Goal: Task Accomplishment & Management: Use online tool/utility

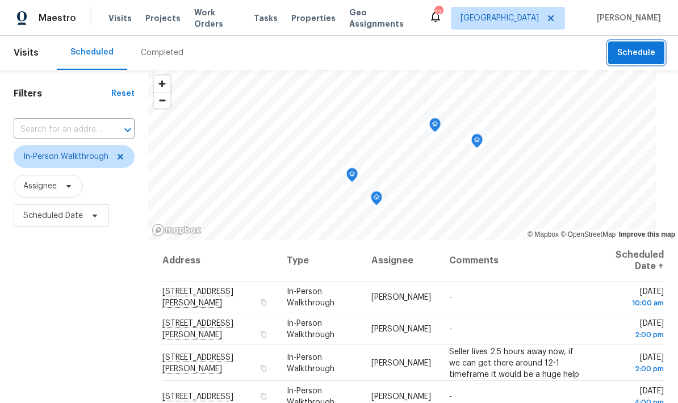
click at [636, 53] on span "Schedule" at bounding box center [636, 53] width 38 height 14
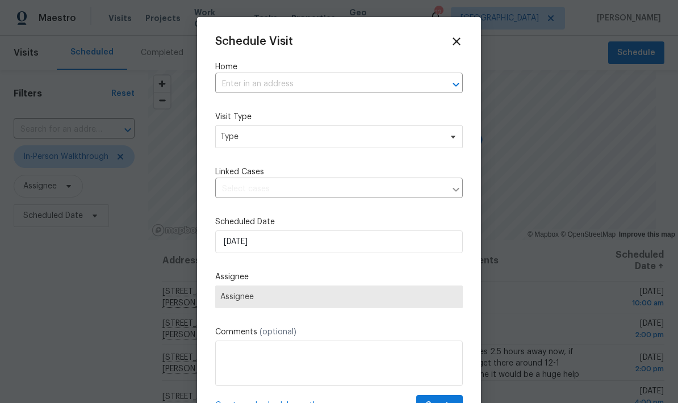
click at [123, 156] on div at bounding box center [339, 201] width 678 height 403
click at [455, 42] on icon at bounding box center [455, 40] width 7 height 7
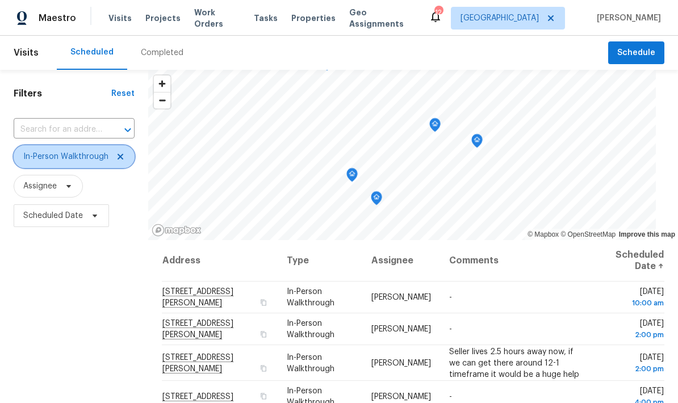
click at [118, 156] on icon at bounding box center [120, 157] width 6 height 6
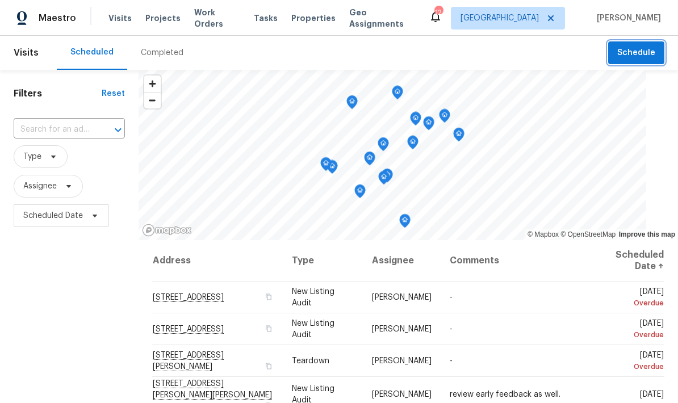
click at [633, 54] on span "Schedule" at bounding box center [636, 53] width 38 height 14
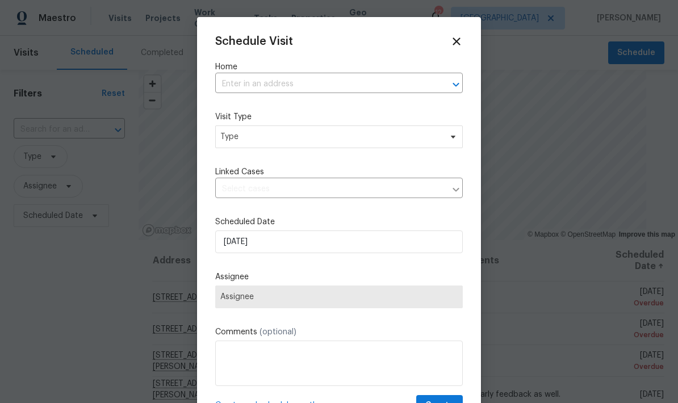
click at [281, 83] on input "text" at bounding box center [323, 84] width 216 height 18
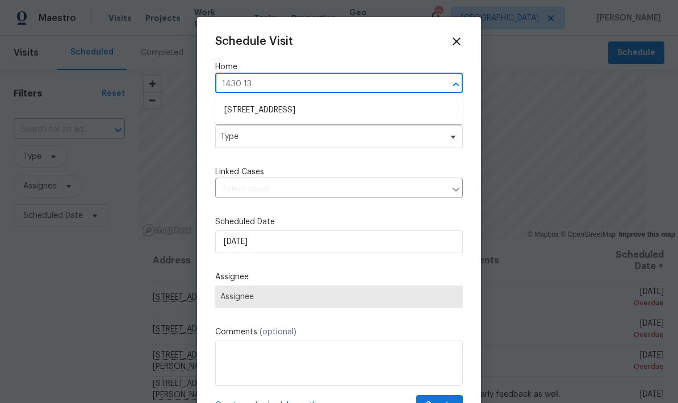
type input "1430 139"
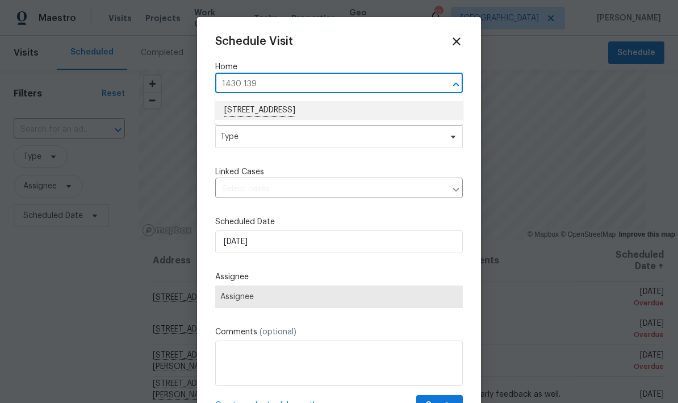
click at [309, 104] on li "1430 139th St E, Rosemount, MN 55068" at bounding box center [338, 110] width 247 height 19
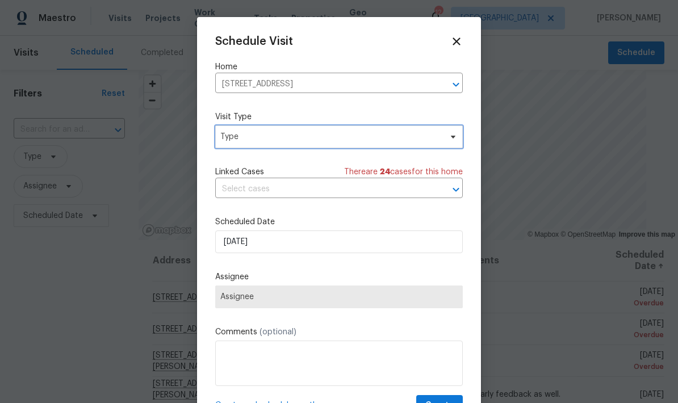
click at [290, 135] on span "Type" at bounding box center [330, 136] width 221 height 11
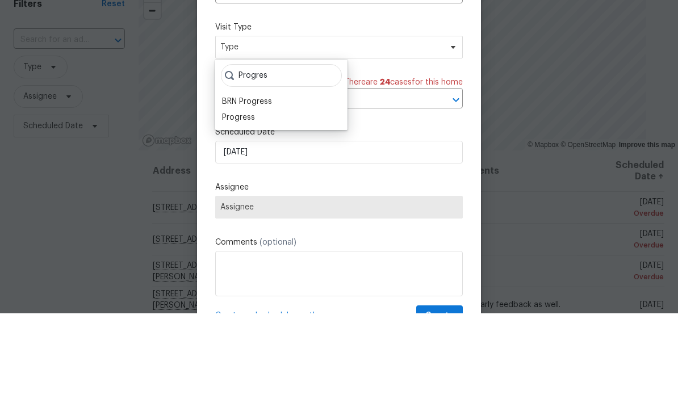
type input "Progres"
click at [247, 201] on div "Progress" at bounding box center [238, 206] width 33 height 11
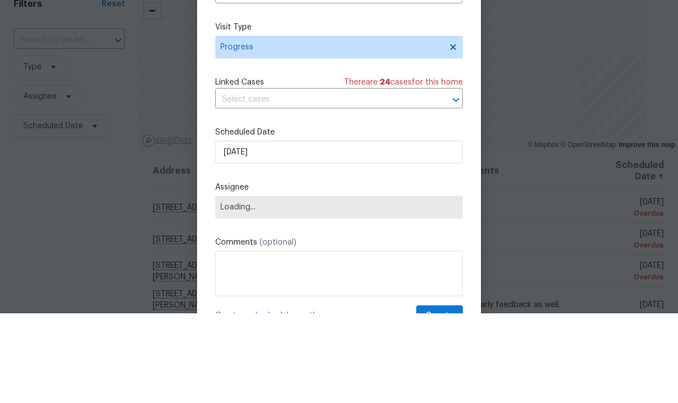
scroll to position [45, 0]
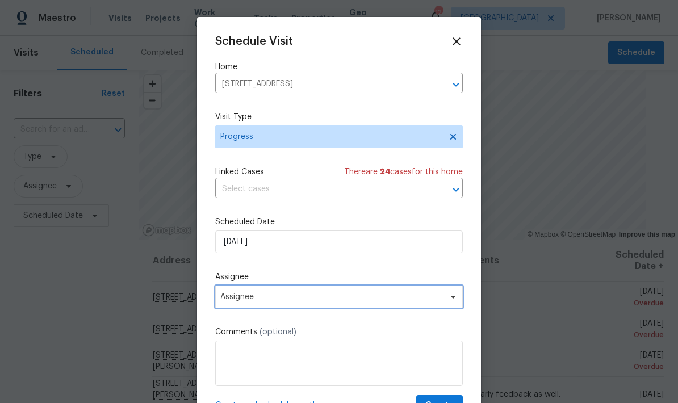
click at [296, 306] on span "Assignee" at bounding box center [338, 296] width 247 height 23
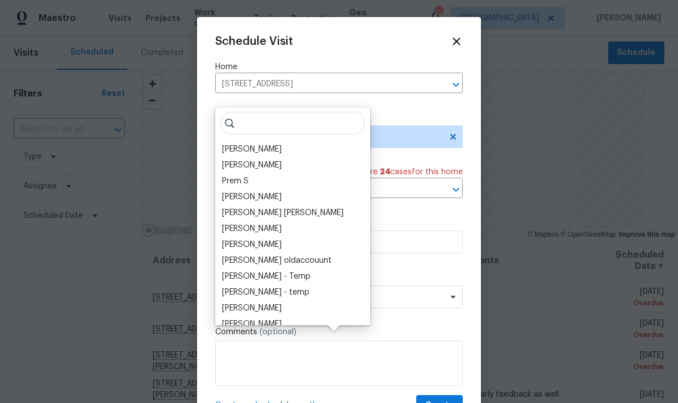
click at [247, 144] on div "[PERSON_NAME]" at bounding box center [252, 149] width 60 height 11
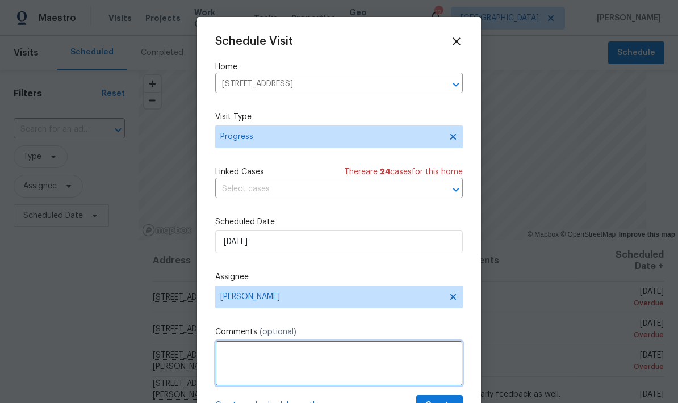
click at [295, 361] on textarea at bounding box center [338, 363] width 247 height 45
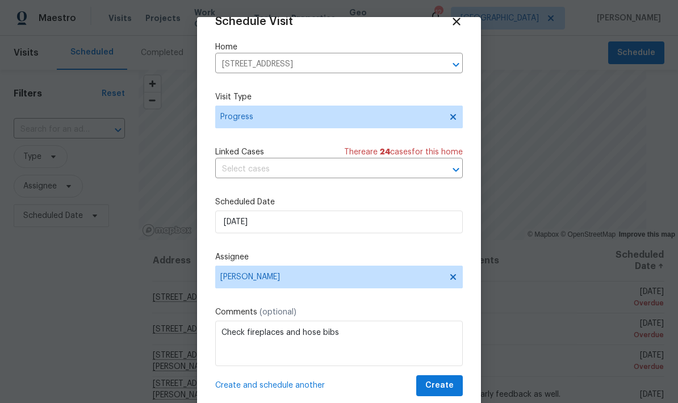
scroll to position [22, 0]
type textarea "Check fireplaces and hose bibs"
click at [447, 384] on span "Create" at bounding box center [439, 386] width 28 height 14
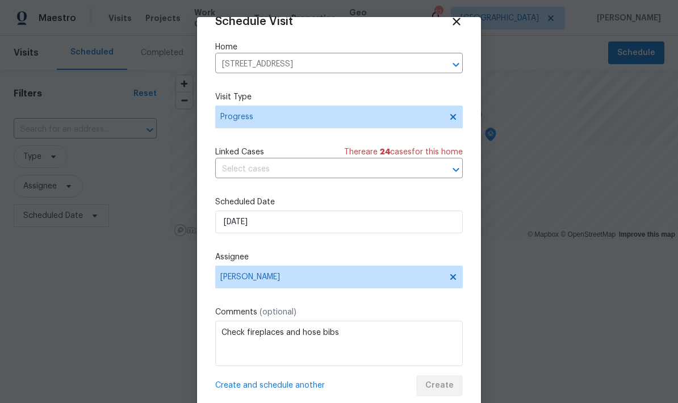
scroll to position [0, 0]
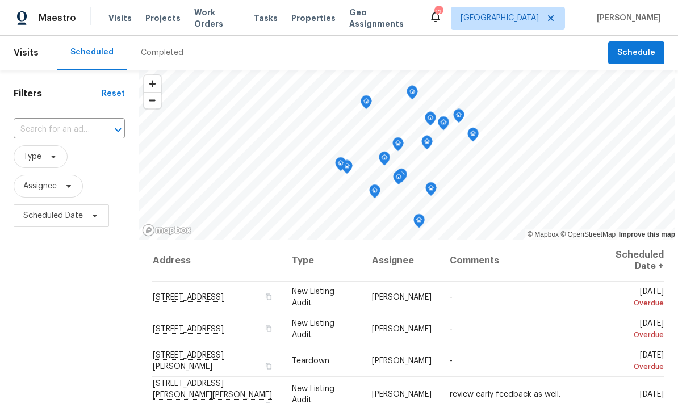
click at [200, 22] on span "Work Orders" at bounding box center [217, 18] width 46 height 23
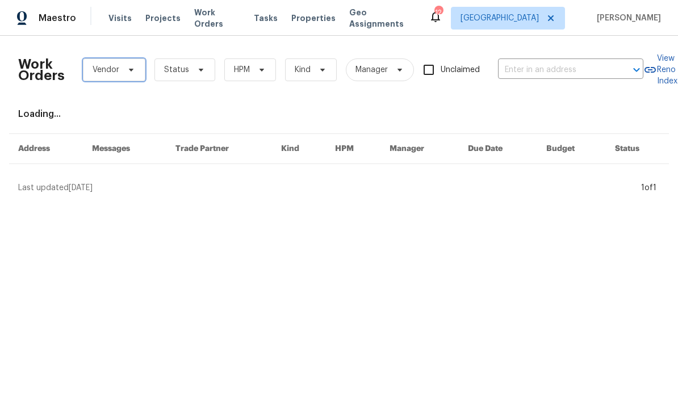
click at [102, 69] on span "Vendor" at bounding box center [106, 69] width 27 height 11
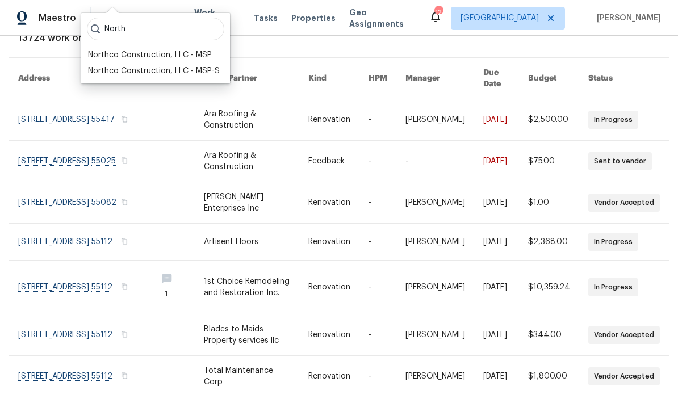
scroll to position [77, 1]
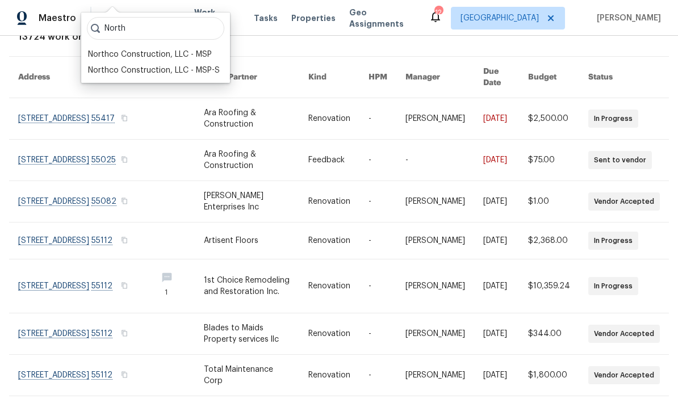
type input "North"
click at [103, 55] on div "Northco Construction, LLC - MSP" at bounding box center [150, 54] width 124 height 11
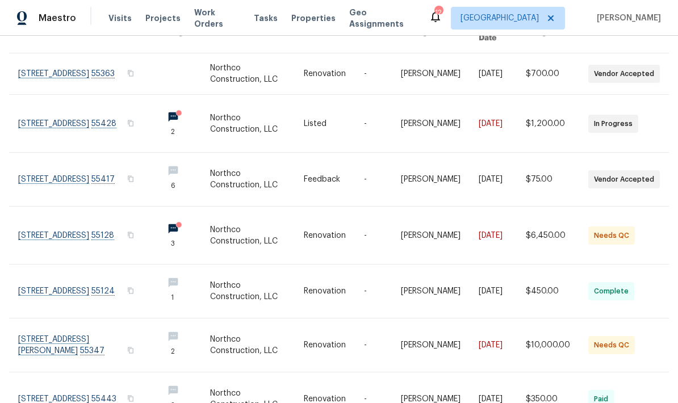
scroll to position [124, 0]
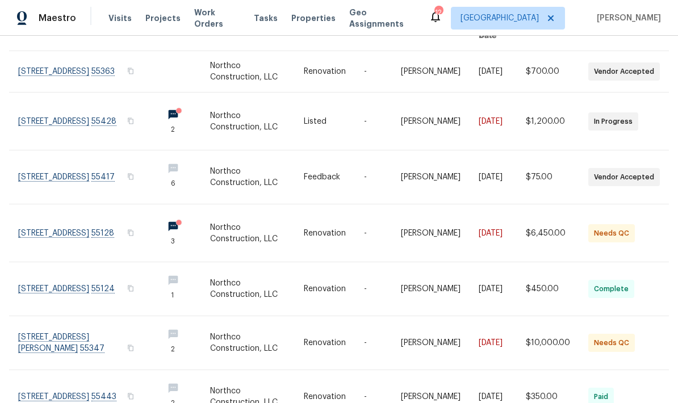
click at [67, 214] on link at bounding box center [86, 232] width 136 height 57
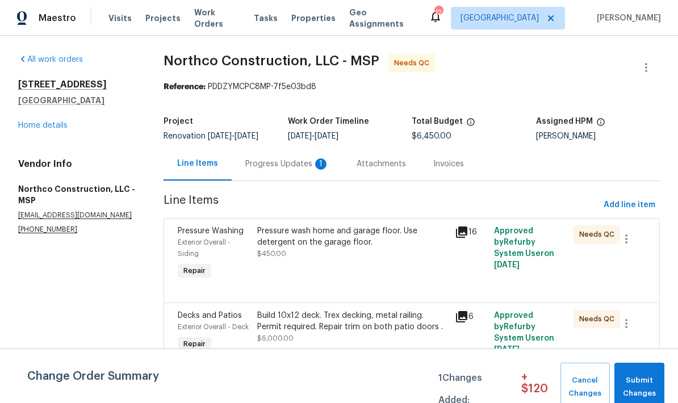
scroll to position [15, 0]
click at [258, 161] on div "Progress Updates 1" at bounding box center [287, 163] width 84 height 11
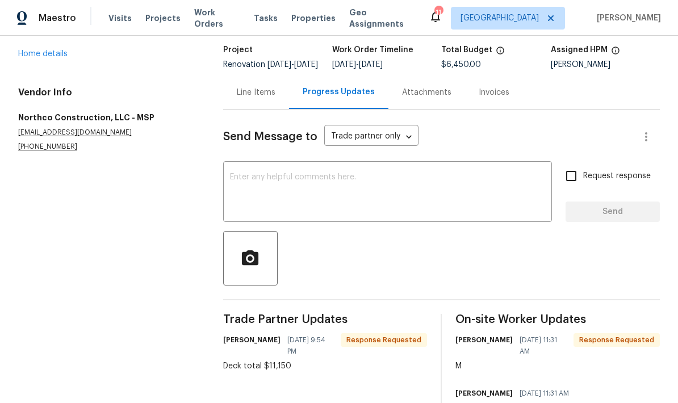
scroll to position [70, 0]
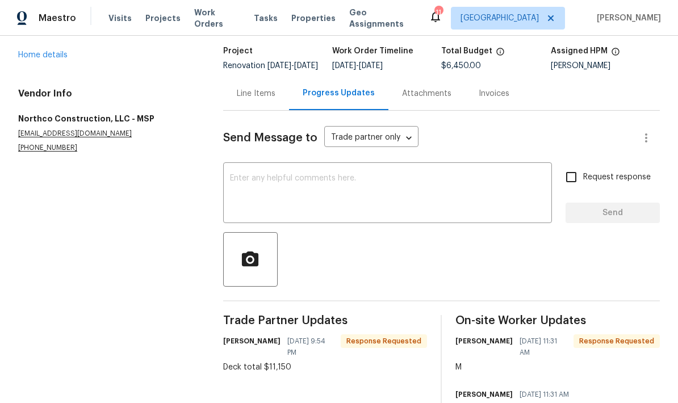
click at [246, 91] on div "Line Items" at bounding box center [256, 93] width 39 height 11
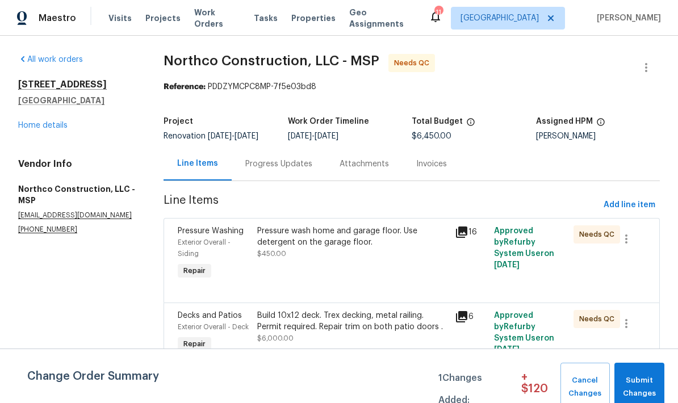
click at [316, 319] on div "Build 10x12 deck. Trex decking, metal railing. Permit required. Repair trim on …" at bounding box center [352, 321] width 191 height 23
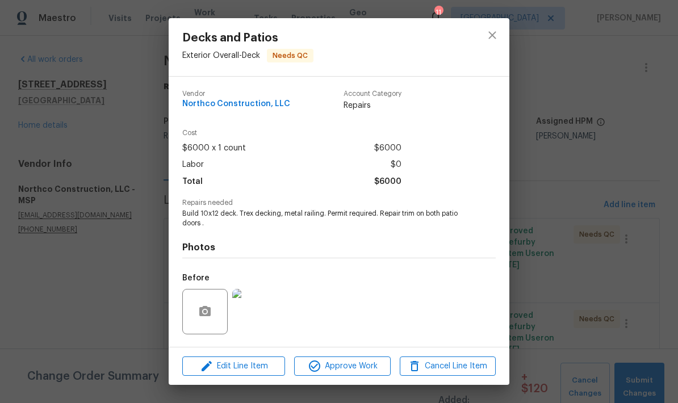
click at [248, 314] on img at bounding box center [254, 311] width 45 height 45
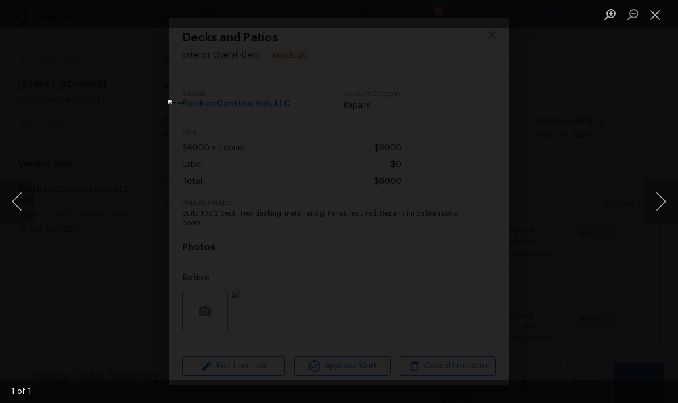
click at [651, 20] on button "Close lightbox" at bounding box center [655, 15] width 23 height 20
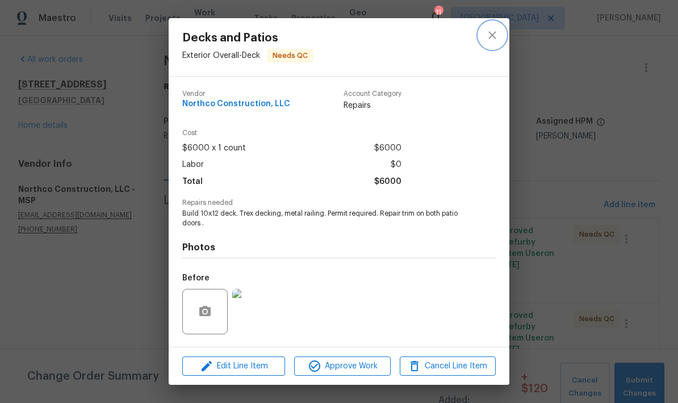
click at [494, 32] on icon "close" at bounding box center [491, 34] width 7 height 7
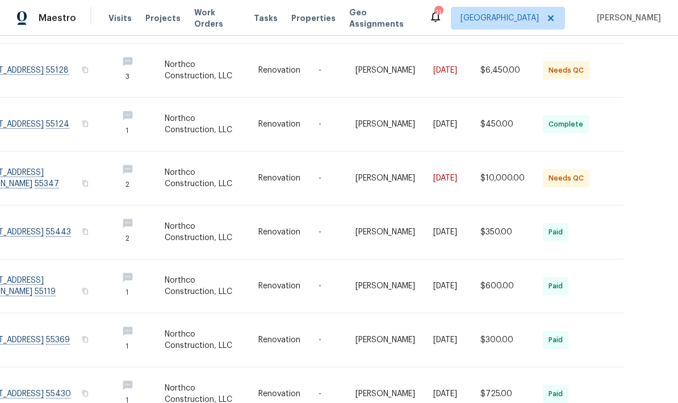
scroll to position [45, 0]
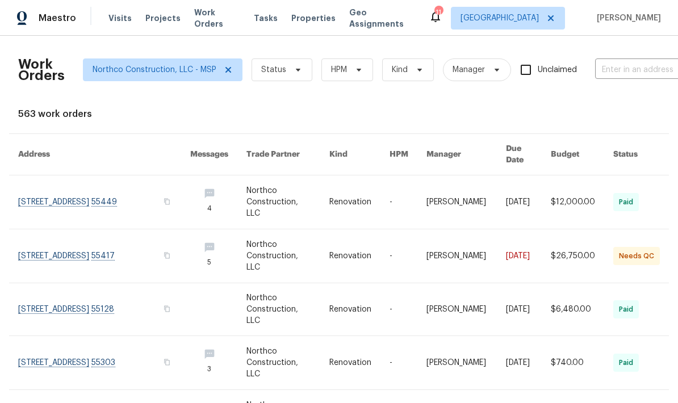
scroll to position [0, 0]
click at [60, 194] on link at bounding box center [104, 201] width 172 height 53
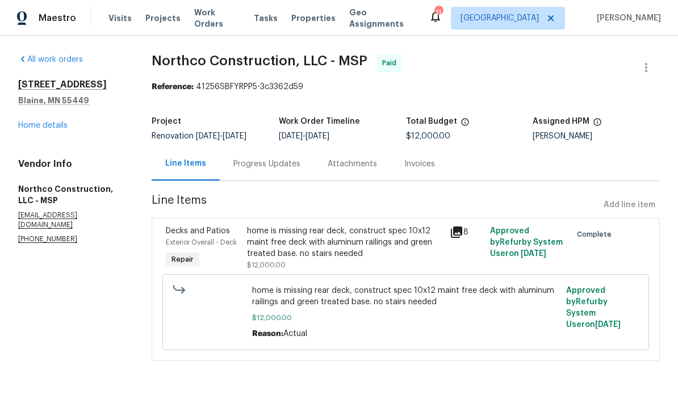
click at [249, 167] on div "Progress Updates" at bounding box center [266, 163] width 67 height 11
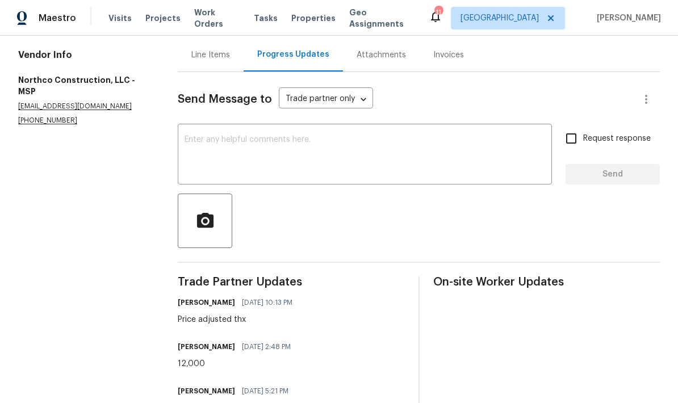
scroll to position [120, 0]
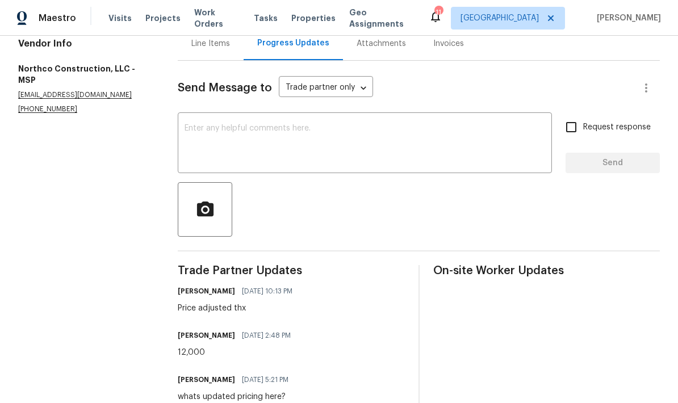
click at [203, 59] on div "Line Items" at bounding box center [211, 43] width 66 height 33
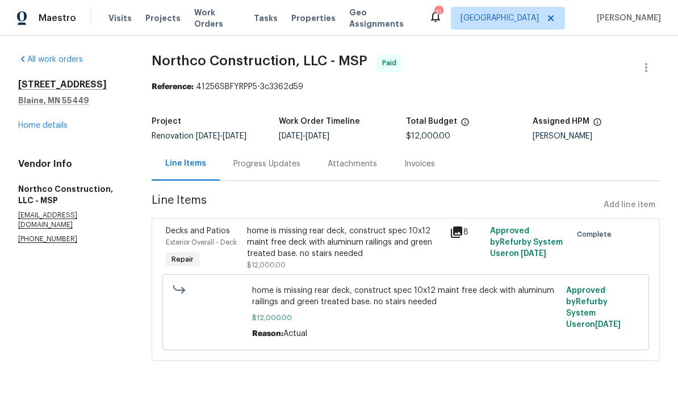
click at [272, 246] on div "home is missing rear deck, construct spec 10x12 maint free deck with aluminum r…" at bounding box center [345, 242] width 196 height 34
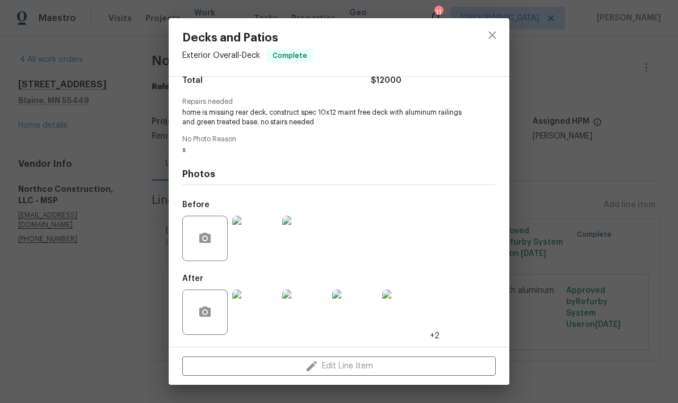
scroll to position [103, 0]
click at [251, 309] on img at bounding box center [254, 311] width 45 height 45
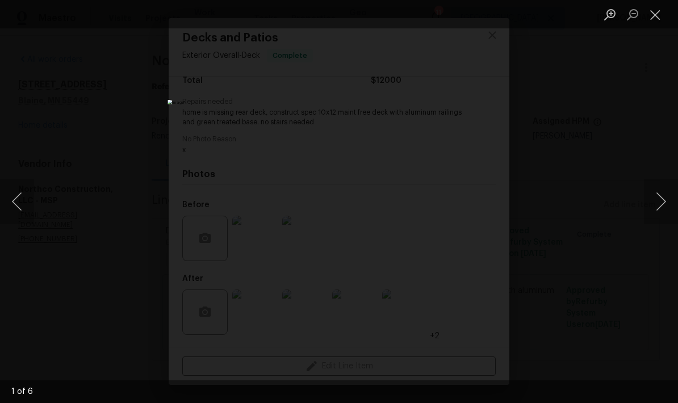
click at [645, 9] on button "Close lightbox" at bounding box center [655, 15] width 23 height 20
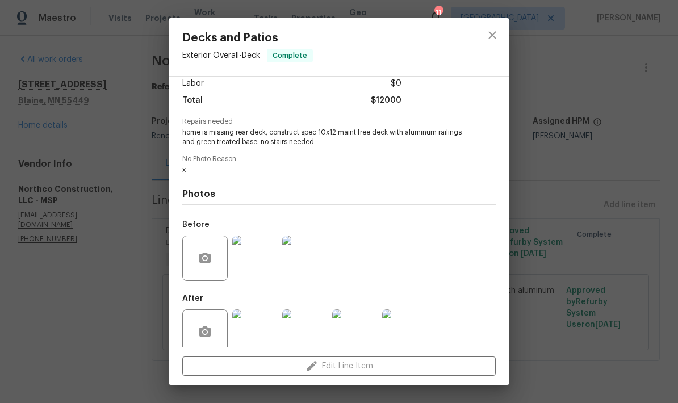
scroll to position [95, 0]
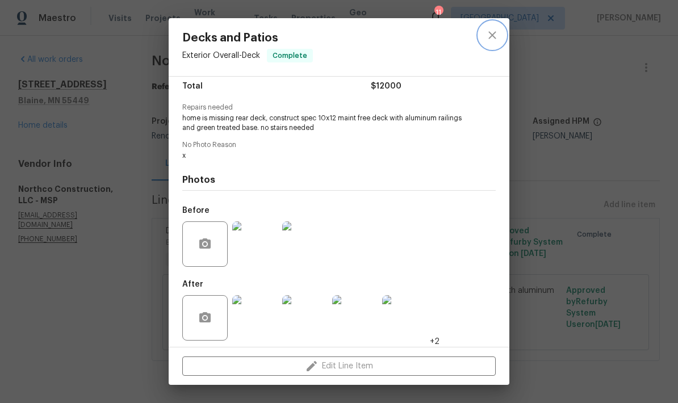
click at [490, 32] on icon "close" at bounding box center [492, 35] width 14 height 14
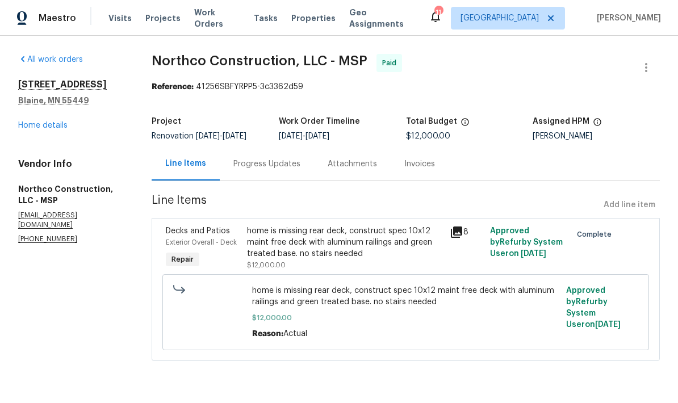
click at [32, 125] on link "Home details" at bounding box center [42, 125] width 49 height 8
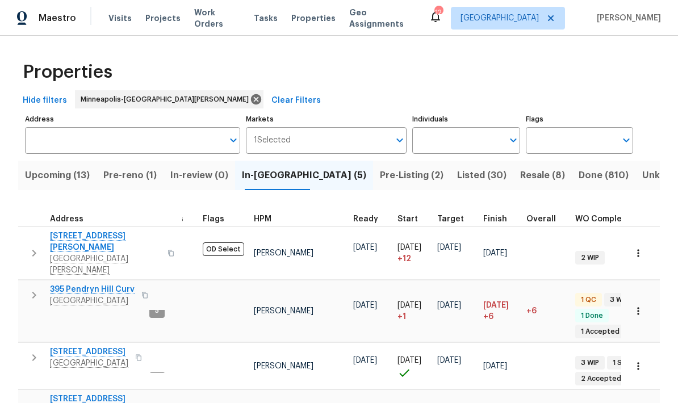
scroll to position [0, 38]
click at [380, 181] on span "Pre-Listing (2)" at bounding box center [412, 175] width 64 height 16
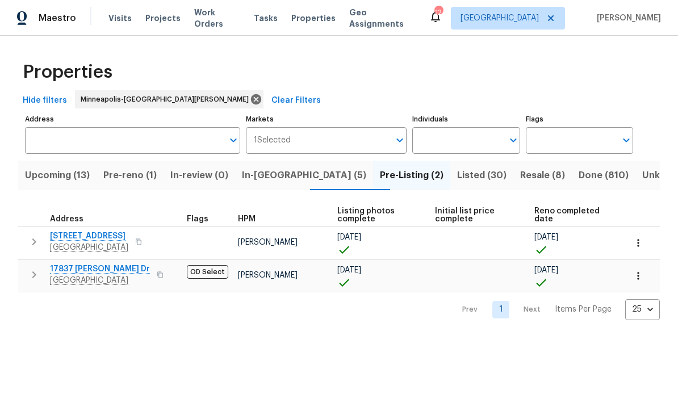
click at [55, 271] on span "17837 Haralson Dr" at bounding box center [100, 268] width 100 height 11
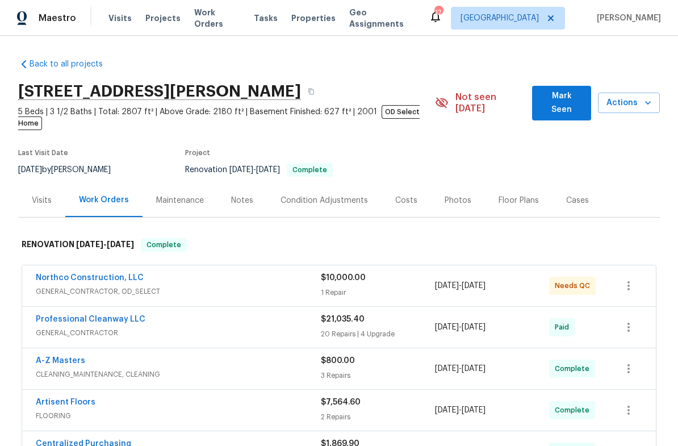
click at [71, 274] on link "Northco Construction, LLC" at bounding box center [90, 278] width 108 height 8
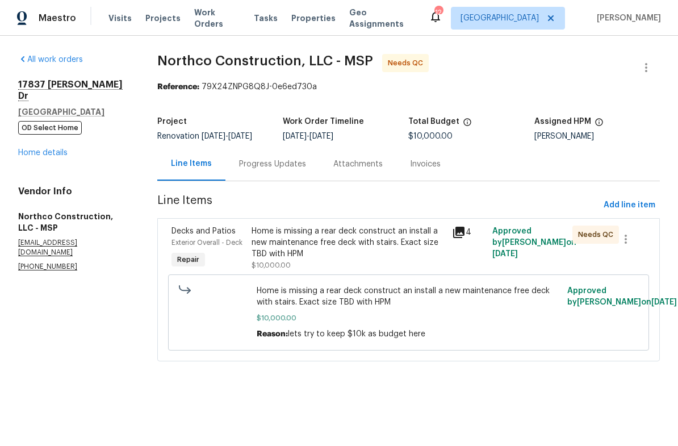
click at [244, 161] on div "Progress Updates" at bounding box center [272, 163] width 67 height 11
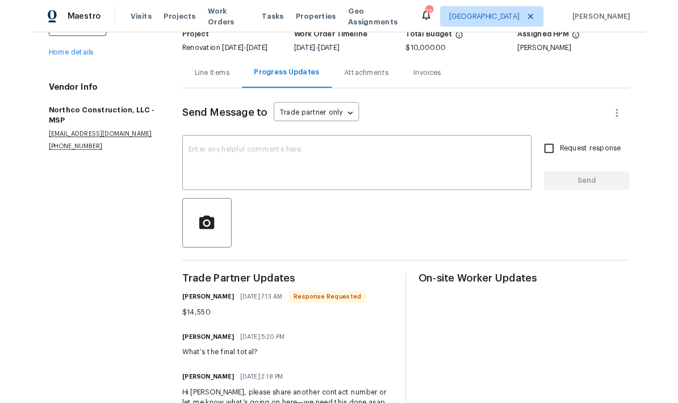
scroll to position [77, 0]
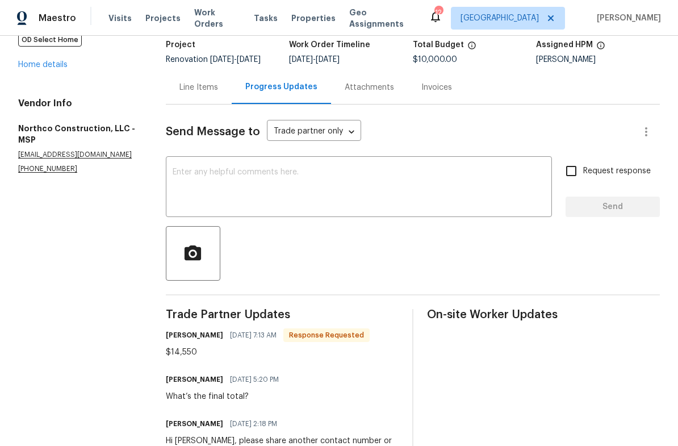
click at [190, 181] on textarea at bounding box center [359, 188] width 372 height 40
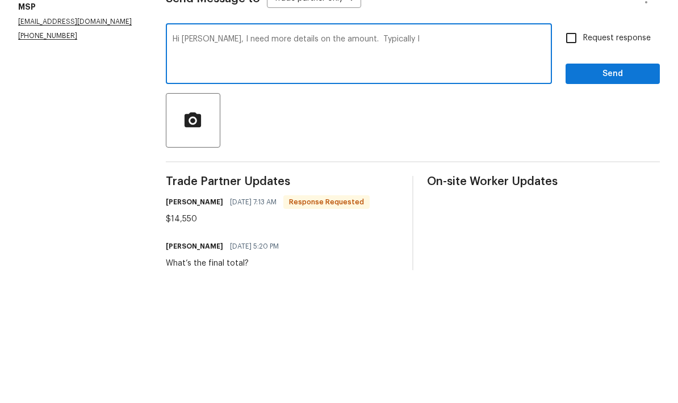
scroll to position [45, 0]
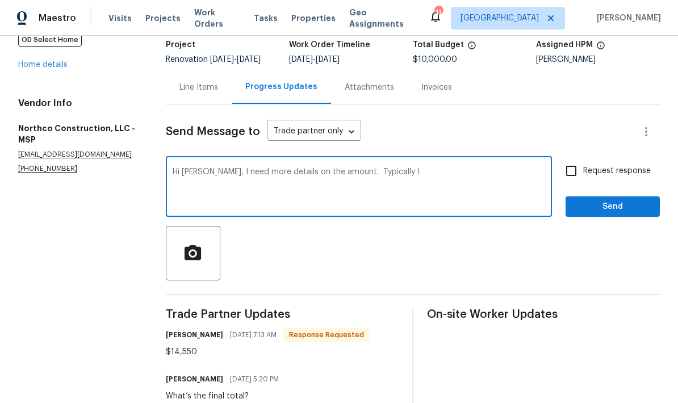
click at [397, 168] on textarea "Hi [PERSON_NAME], I need more details on the amount. Typically I" at bounding box center [359, 188] width 372 height 40
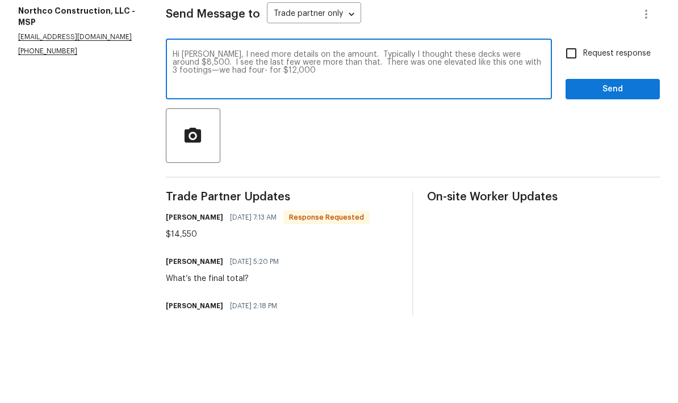
scroll to position [106, 0]
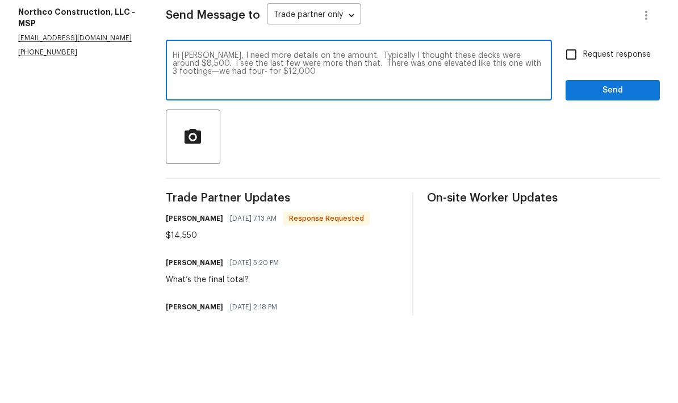
click at [402, 139] on textarea "Hi [PERSON_NAME], I need more details on the amount. Typically I thought these …" at bounding box center [359, 159] width 372 height 40
click at [264, 139] on textarea "Hi [PERSON_NAME], I need more details on the amount. Typically I thought these …" at bounding box center [359, 159] width 372 height 40
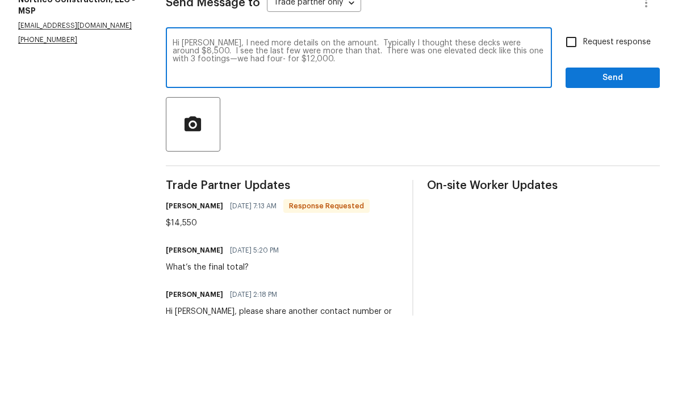
scroll to position [117, 0]
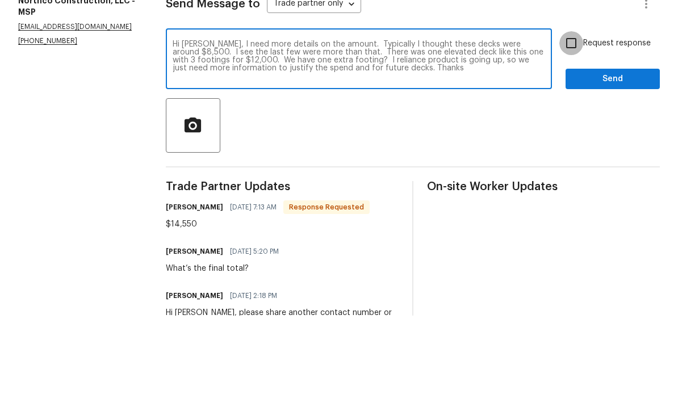
type textarea "Hi [PERSON_NAME], I need more details on the amount. Typically I thought these …"
click at [572, 119] on input "Request response" at bounding box center [571, 131] width 24 height 24
checkbox input "true"
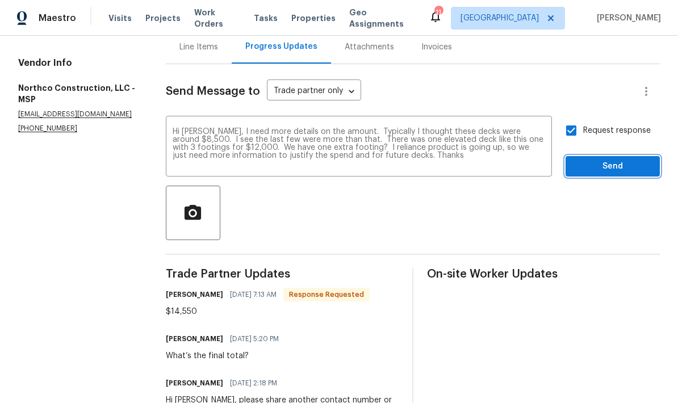
click at [606, 159] on span "Send" at bounding box center [612, 166] width 76 height 14
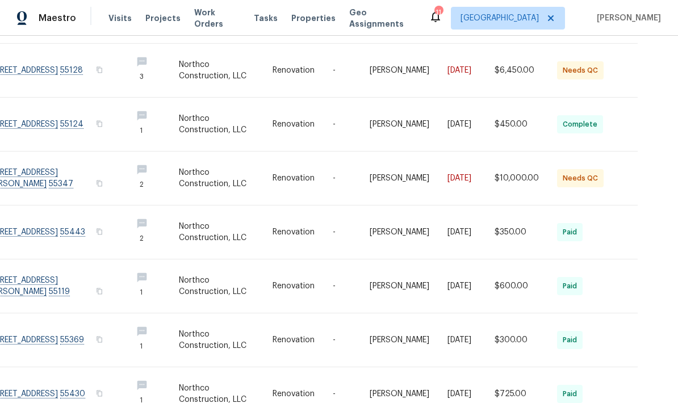
scroll to position [45, 0]
click at [629, 385] on div "Work Orders Northco Construction, LLC - MSP Status HPM Kind Manager Unclaimed ​…" at bounding box center [339, 219] width 678 height 367
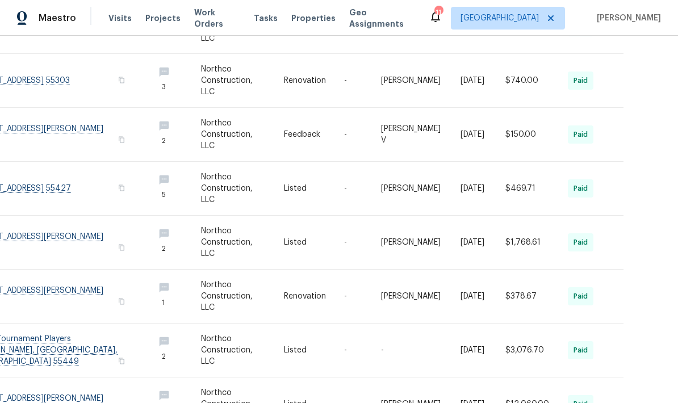
scroll to position [281, 45]
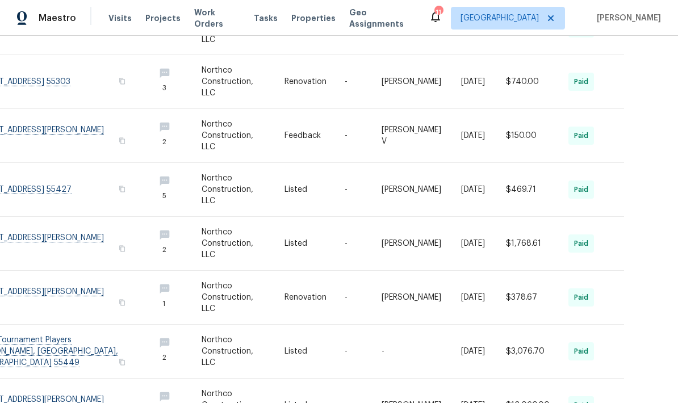
click at [45, 381] on link at bounding box center [59, 405] width 172 height 53
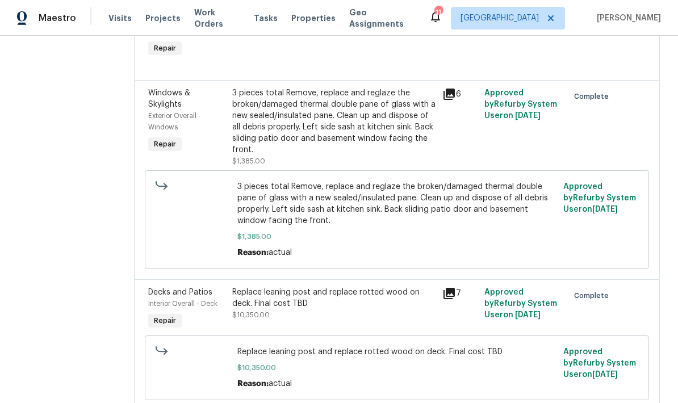
scroll to position [364, 0]
click at [294, 308] on div "Replace leaning post and replace rotted wood on deck. Final cost TBD" at bounding box center [333, 298] width 203 height 23
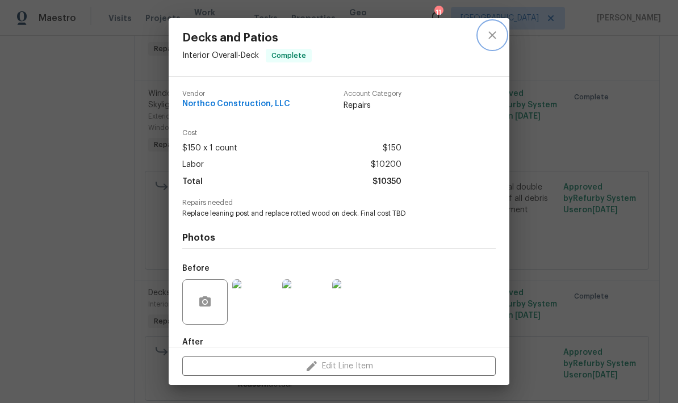
click at [490, 37] on icon "close" at bounding box center [491, 34] width 7 height 7
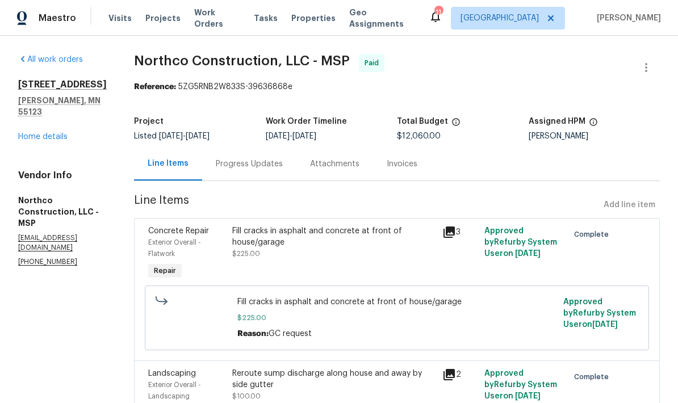
scroll to position [0, 0]
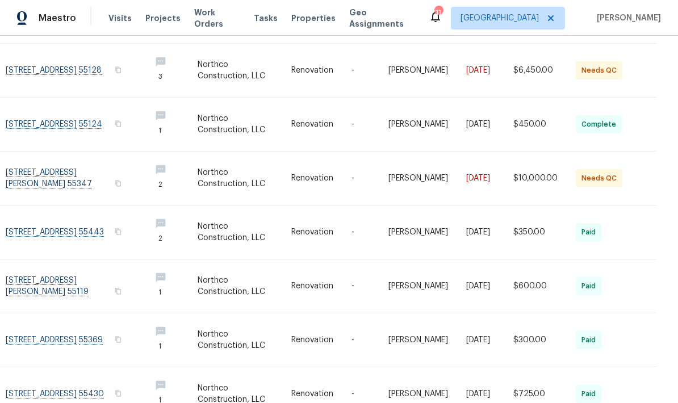
scroll to position [45, 0]
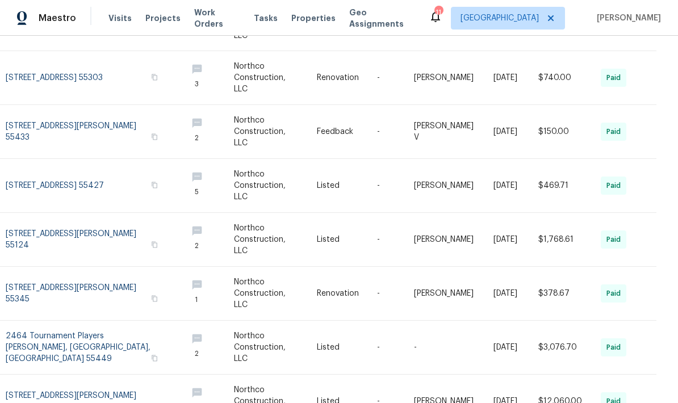
scroll to position [281, 12]
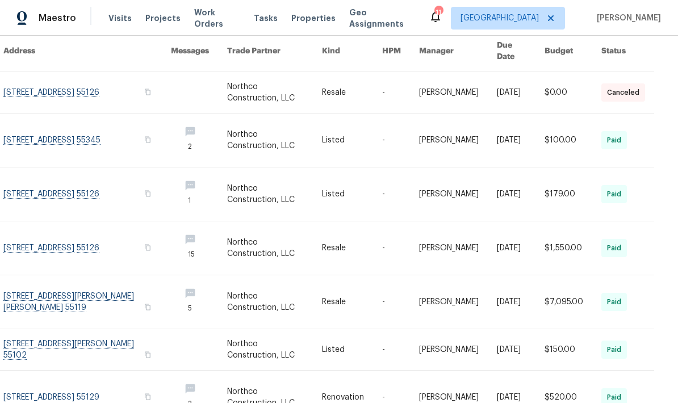
scroll to position [106, 15]
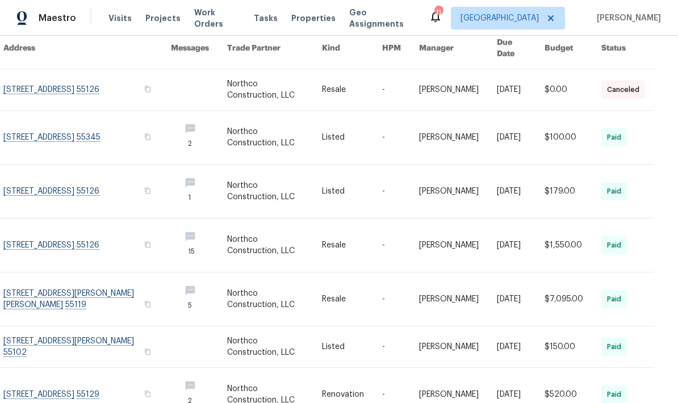
click at [61, 291] on link at bounding box center [86, 298] width 167 height 53
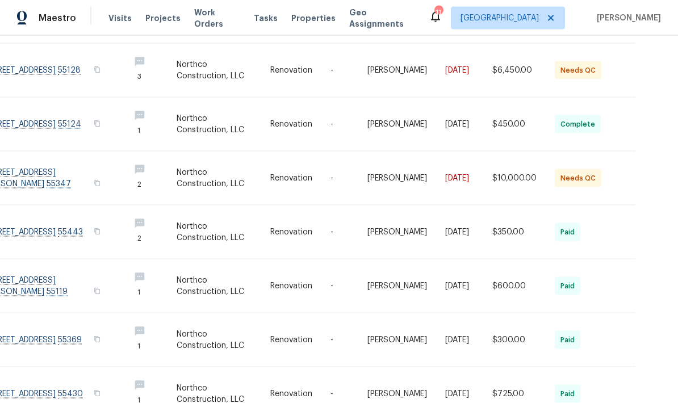
scroll to position [45, 0]
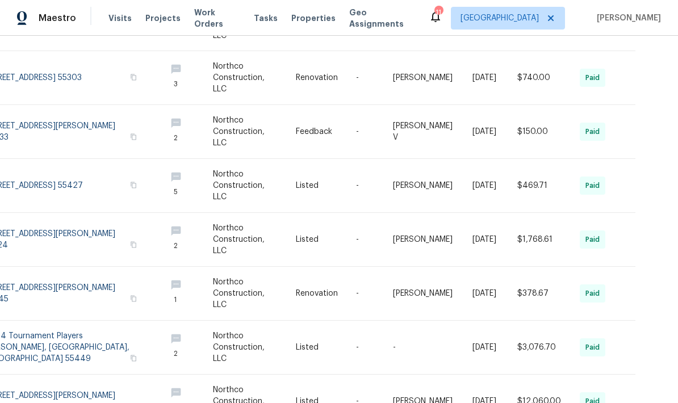
scroll to position [281, 33]
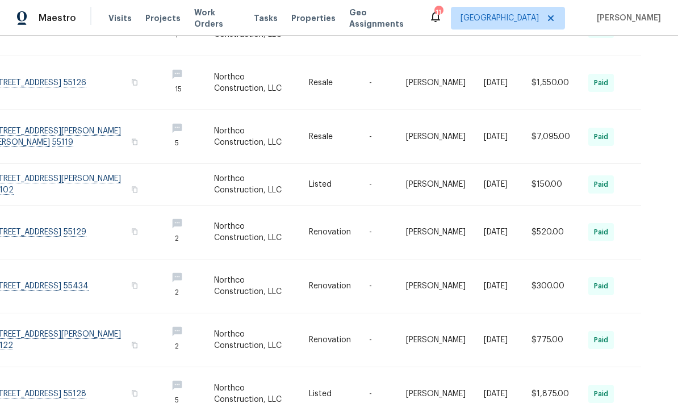
scroll to position [268, 27]
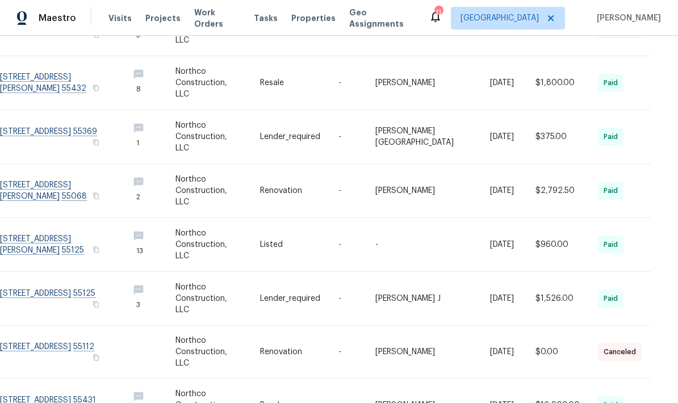
scroll to position [45, 0]
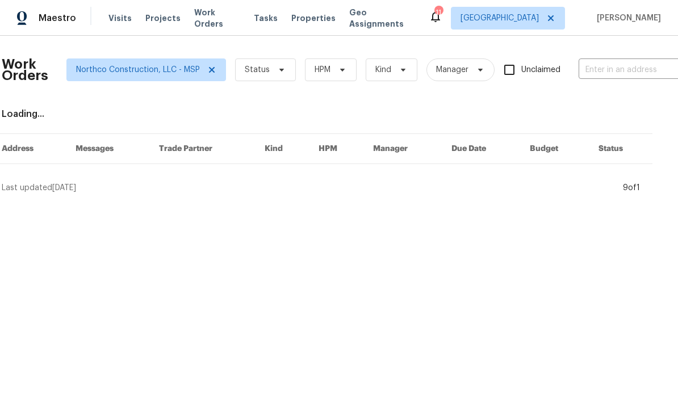
scroll to position [0, 0]
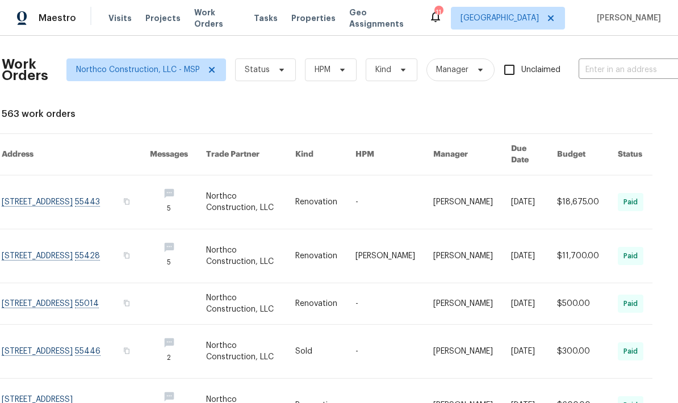
click at [45, 244] on link at bounding box center [76, 255] width 148 height 53
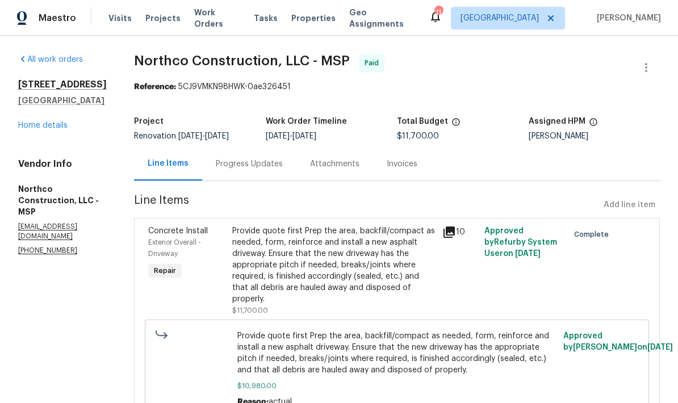
scroll to position [-1, 0]
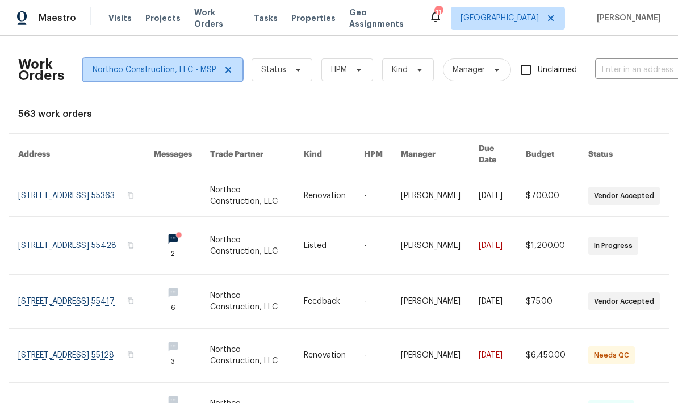
click at [221, 69] on span at bounding box center [226, 69] width 12 height 9
